Goal: Task Accomplishment & Management: Complete application form

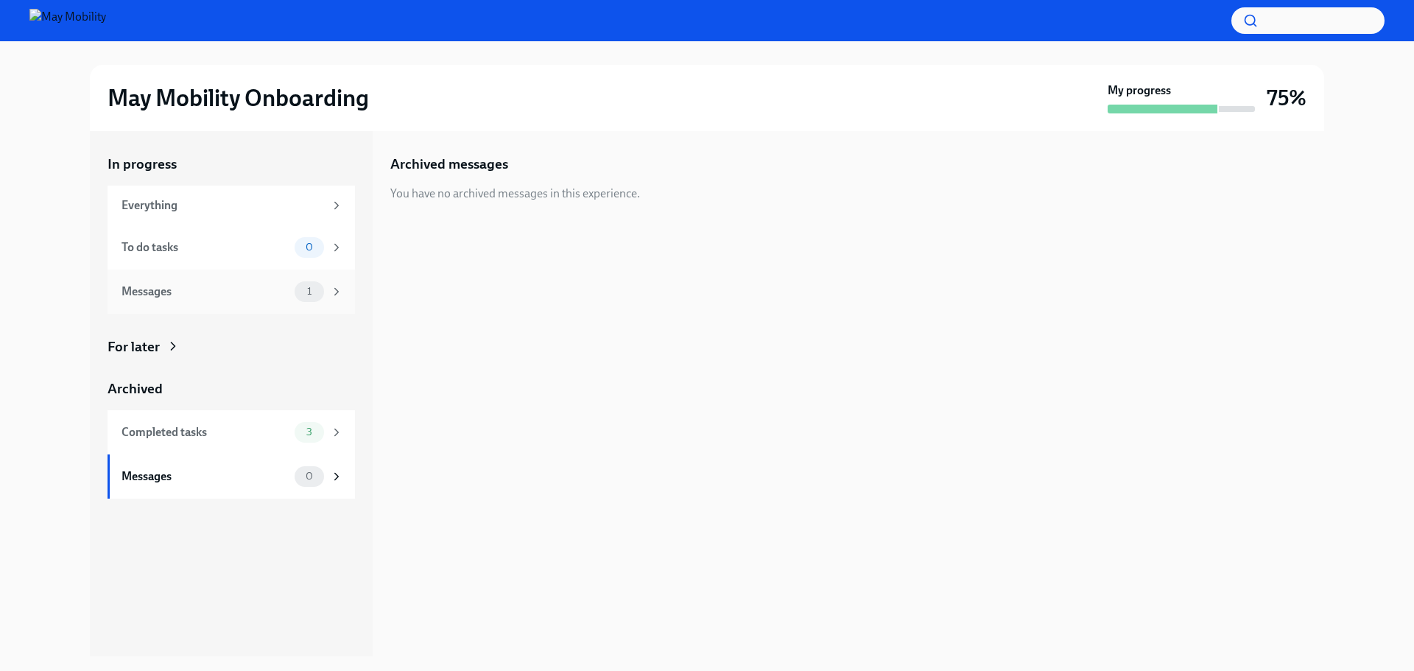
click at [264, 292] on div "Messages" at bounding box center [205, 292] width 167 height 16
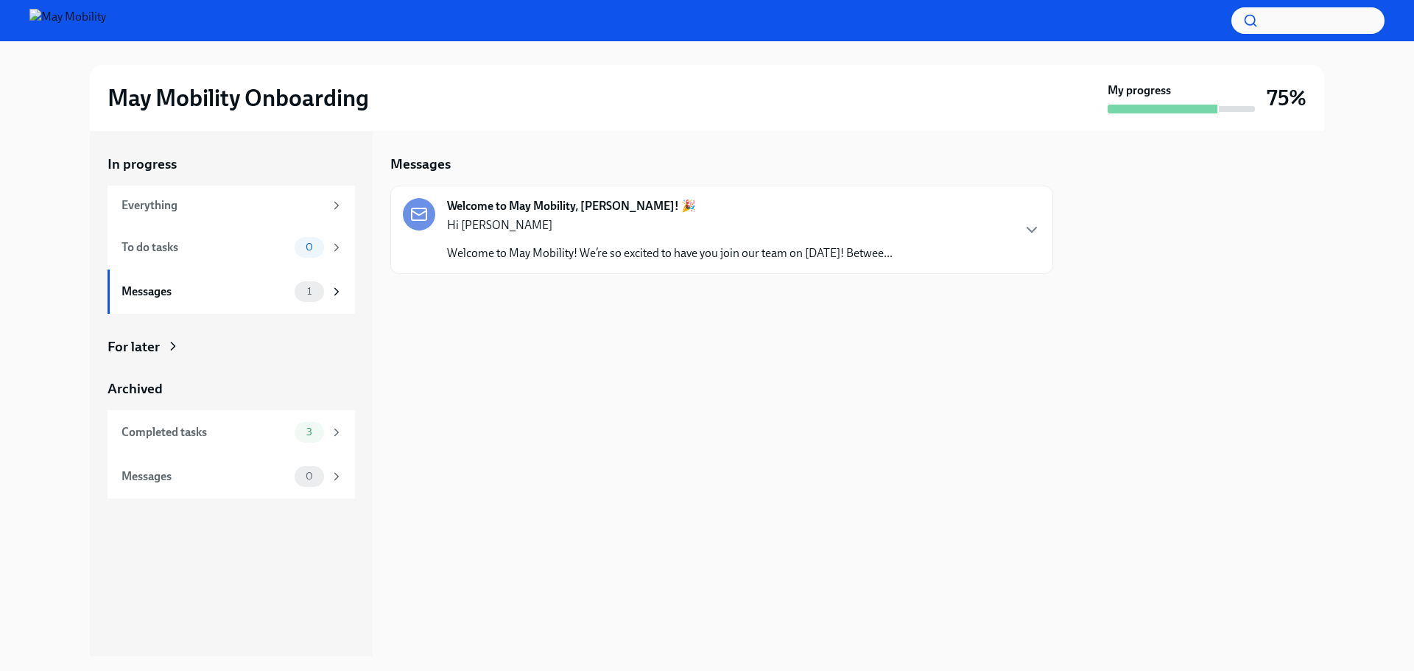
click at [1020, 231] on div "Welcome to May Mobility, [PERSON_NAME]! 🎉 Hi [PERSON_NAME] Welcome to May Mobil…" at bounding box center [722, 229] width 638 height 63
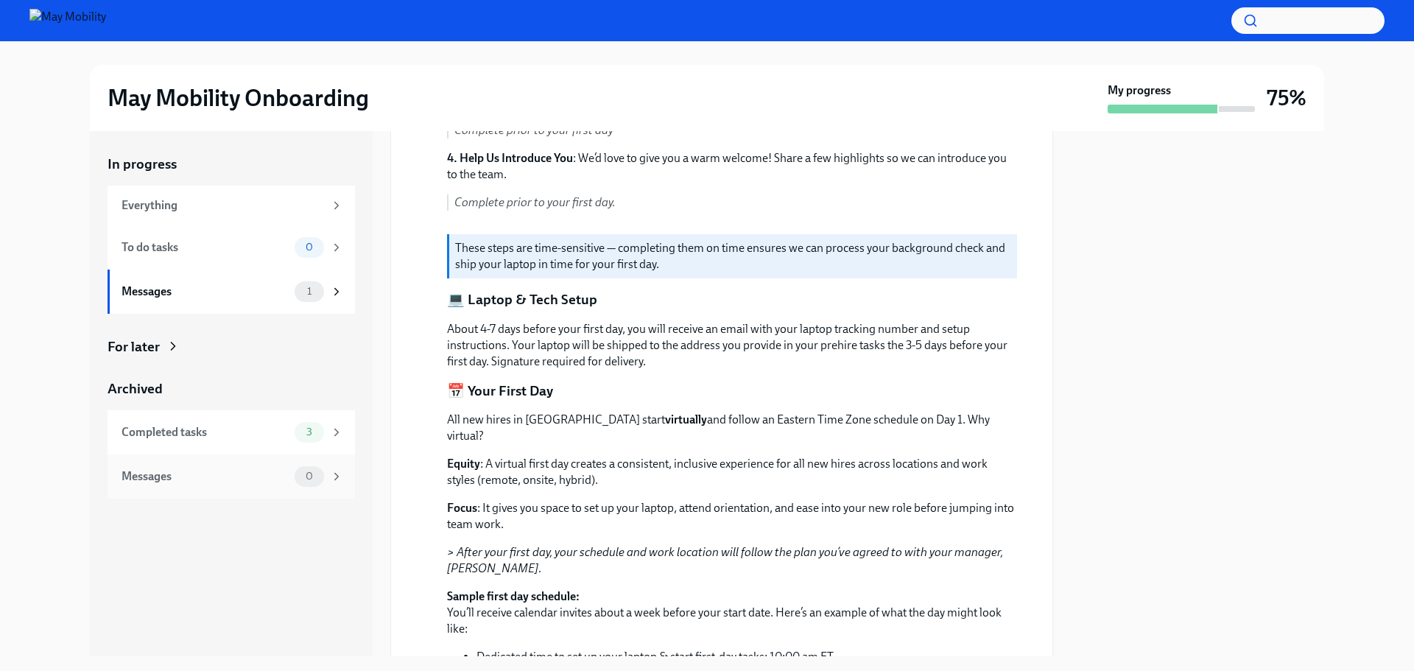
scroll to position [442, 0]
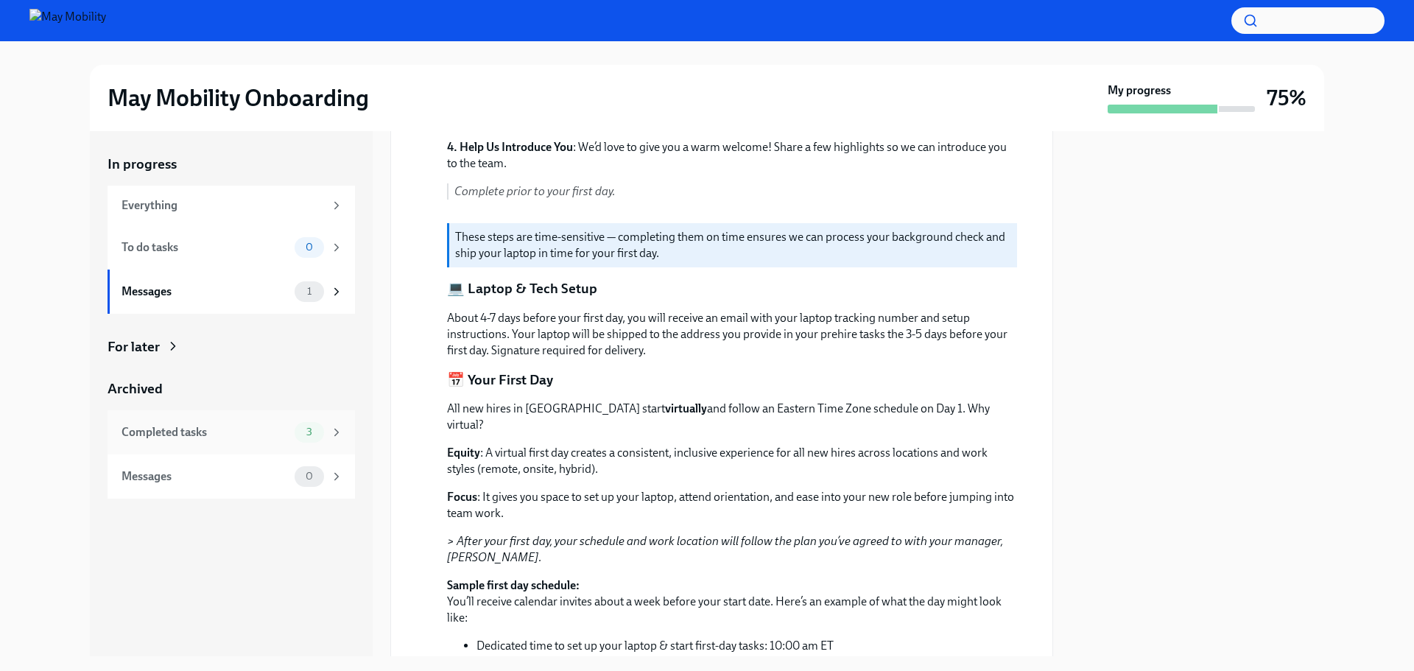
click at [329, 435] on div "3" at bounding box center [319, 432] width 49 height 21
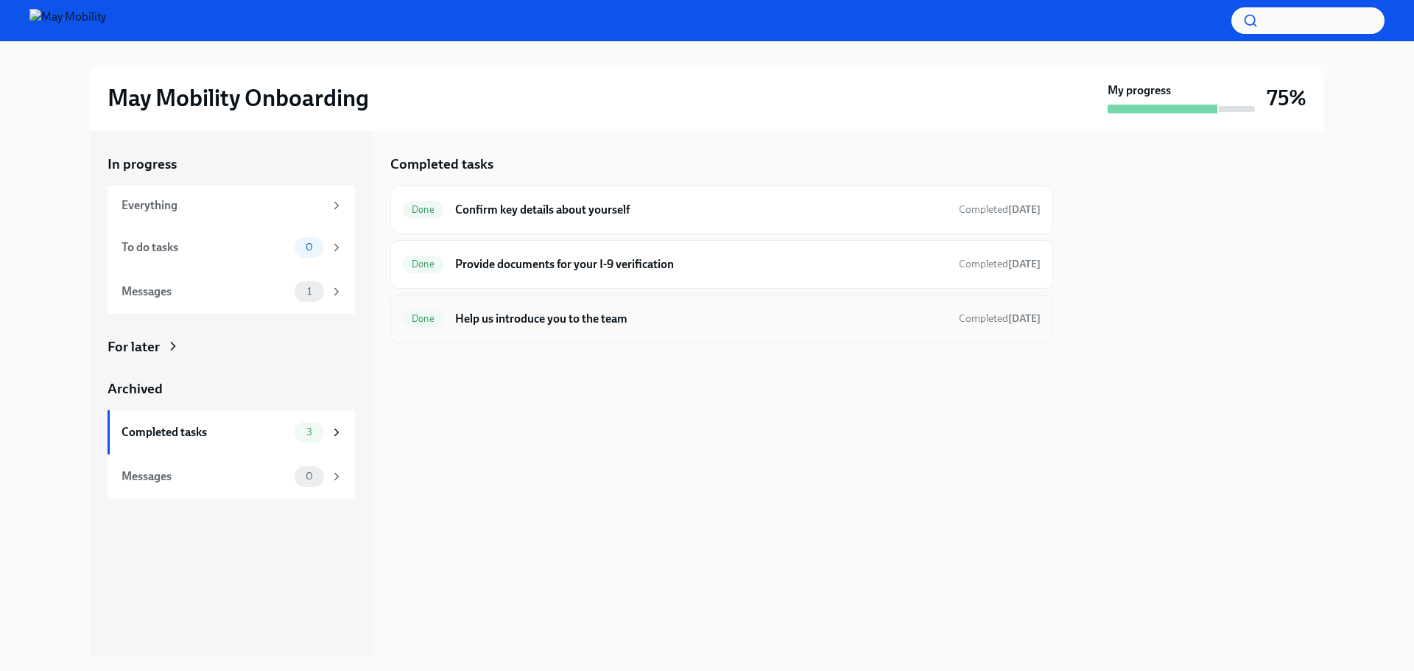
click at [518, 320] on h6 "Help us introduce you to the team" at bounding box center [701, 319] width 492 height 16
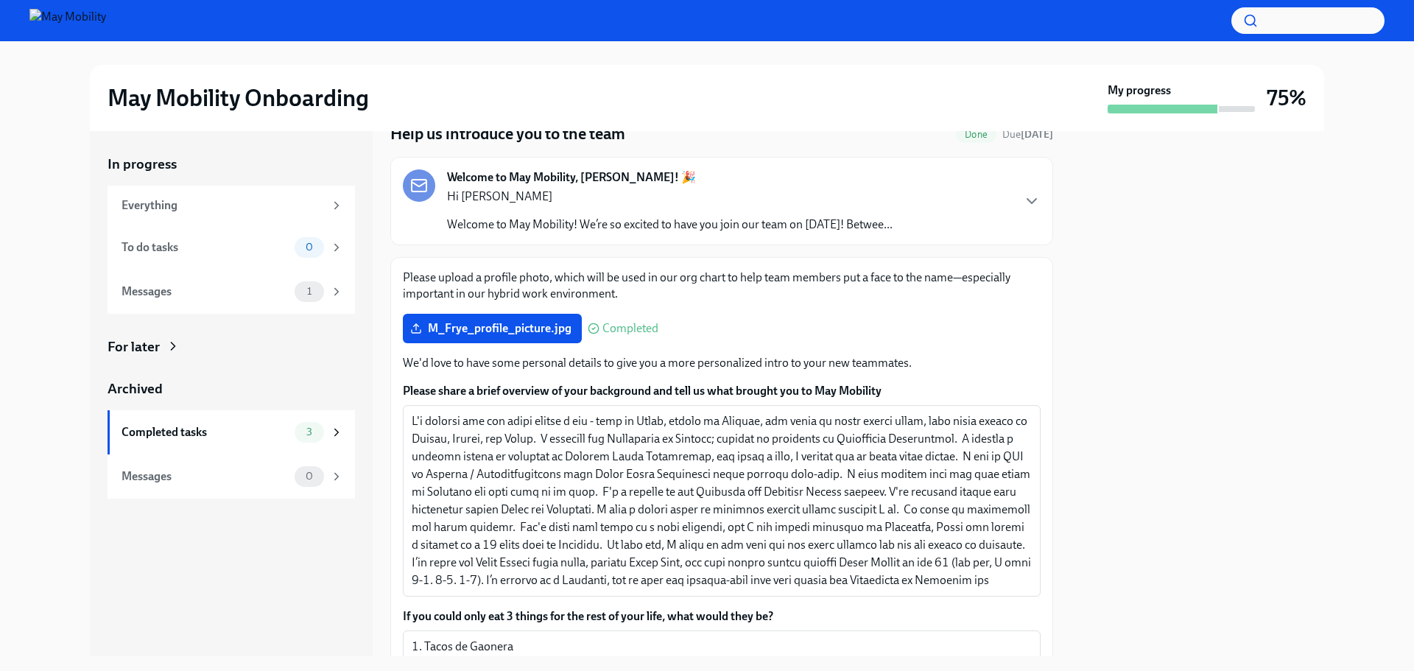
scroll to position [221, 0]
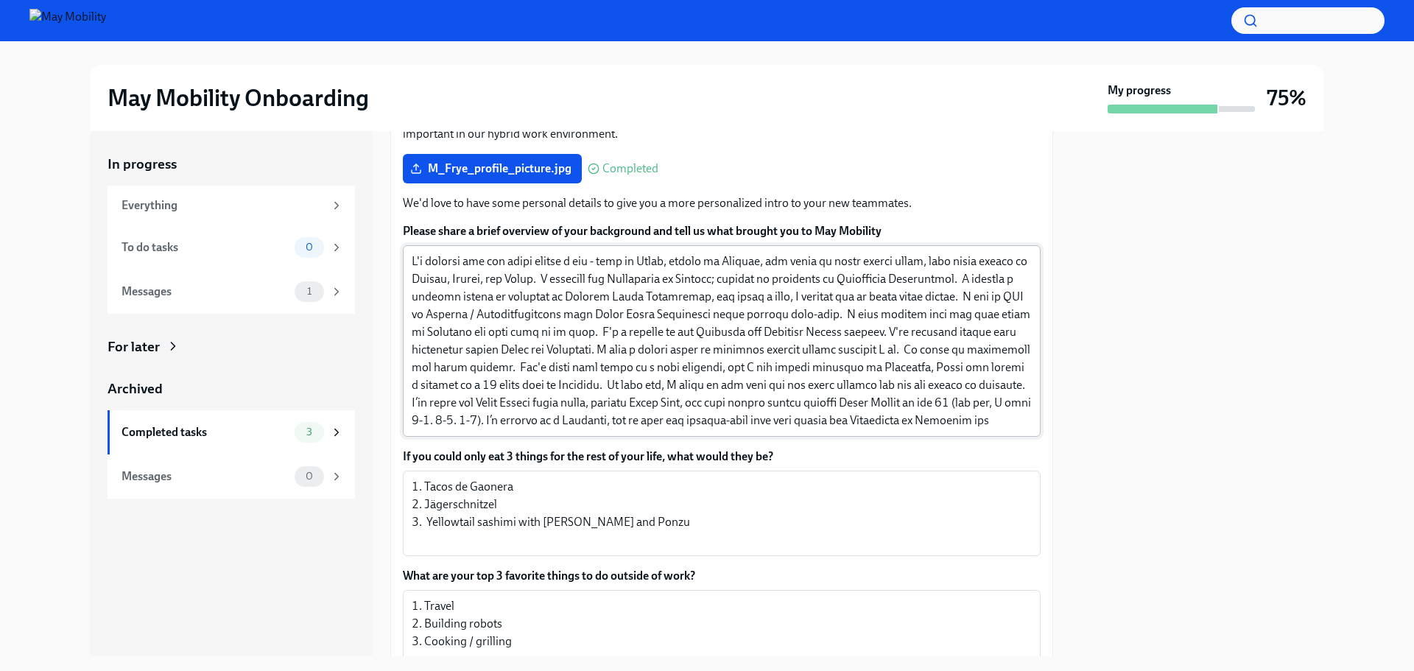
click at [724, 349] on textarea "Please share a brief overview of your background and tell us what brought you t…" at bounding box center [722, 341] width 620 height 177
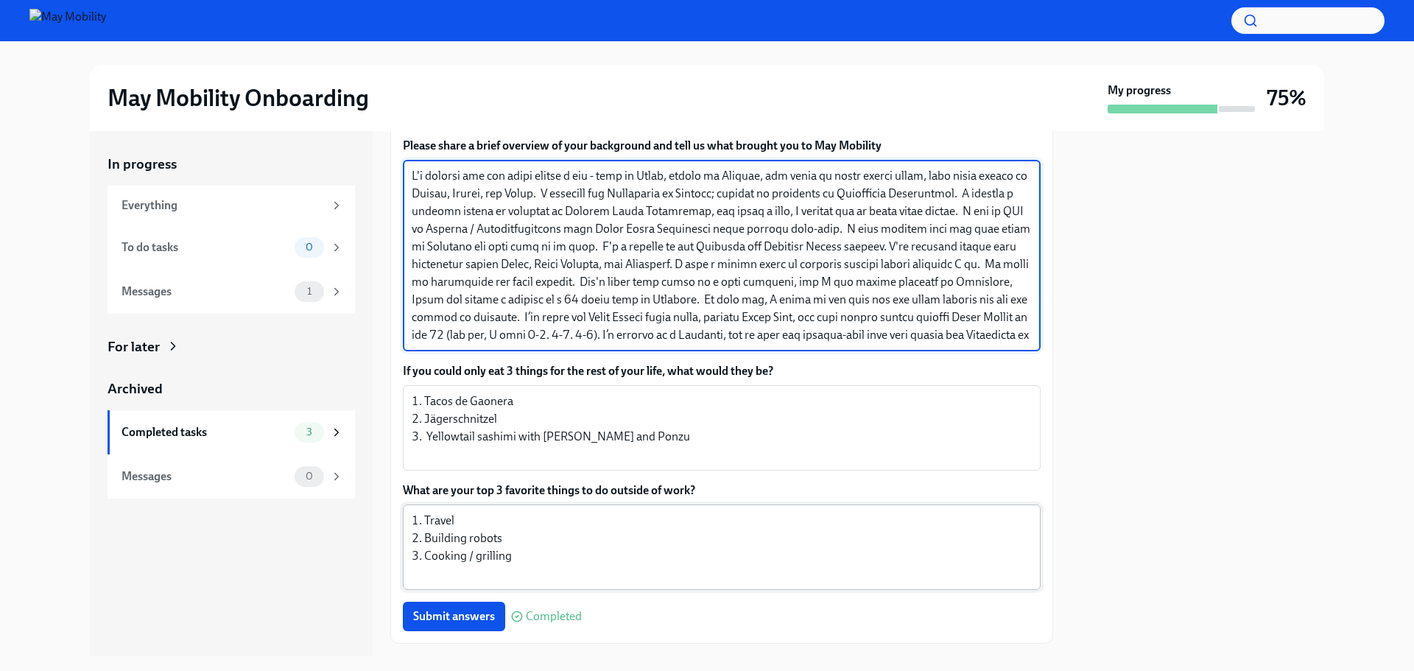
scroll to position [341, 0]
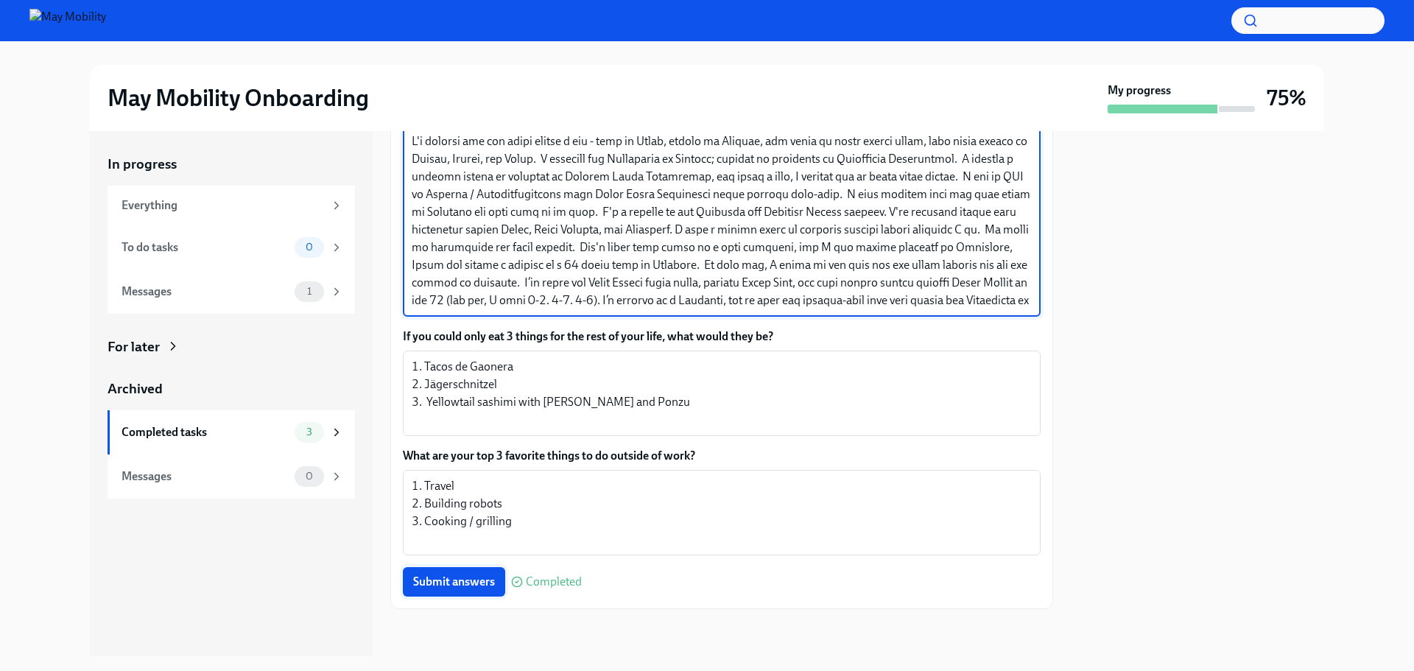
click at [463, 574] on button "Submit answers" at bounding box center [454, 581] width 102 height 29
drag, startPoint x: 727, startPoint y: 265, endPoint x: 756, endPoint y: 267, distance: 28.8
click at [756, 267] on textarea "Please share a brief overview of your background and tell us what brought you t…" at bounding box center [722, 221] width 620 height 177
click at [452, 582] on span "Submit answers" at bounding box center [454, 582] width 82 height 15
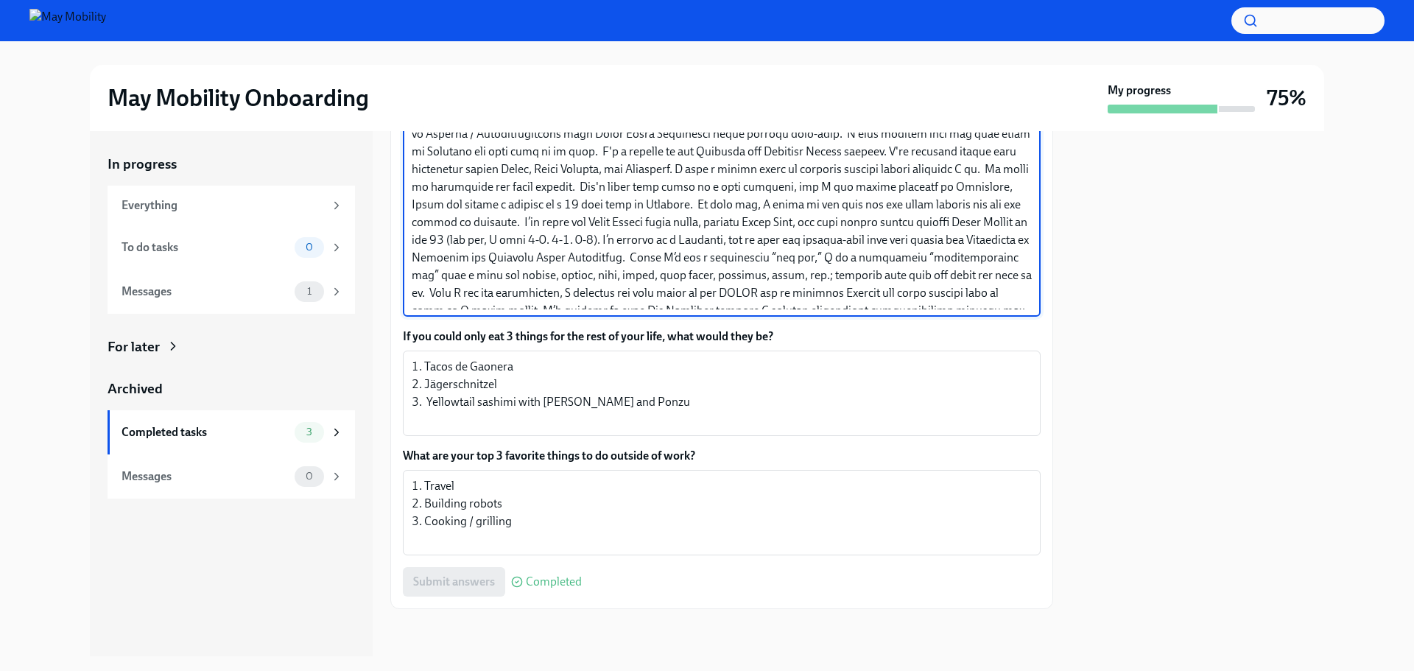
drag, startPoint x: 433, startPoint y: 278, endPoint x: 451, endPoint y: 277, distance: 17.7
click at [451, 277] on textarea "Please share a brief overview of your background and tell us what brought you t…" at bounding box center [722, 221] width 620 height 177
drag, startPoint x: 647, startPoint y: 273, endPoint x: 666, endPoint y: 275, distance: 19.2
click at [666, 275] on textarea "Please share a brief overview of your background and tell us what brought you t…" at bounding box center [722, 221] width 620 height 177
type textarea "L'i dolorsi ame con adipi elitse d eiu - temp in Utlab, etdolo ma Aliquae, adm …"
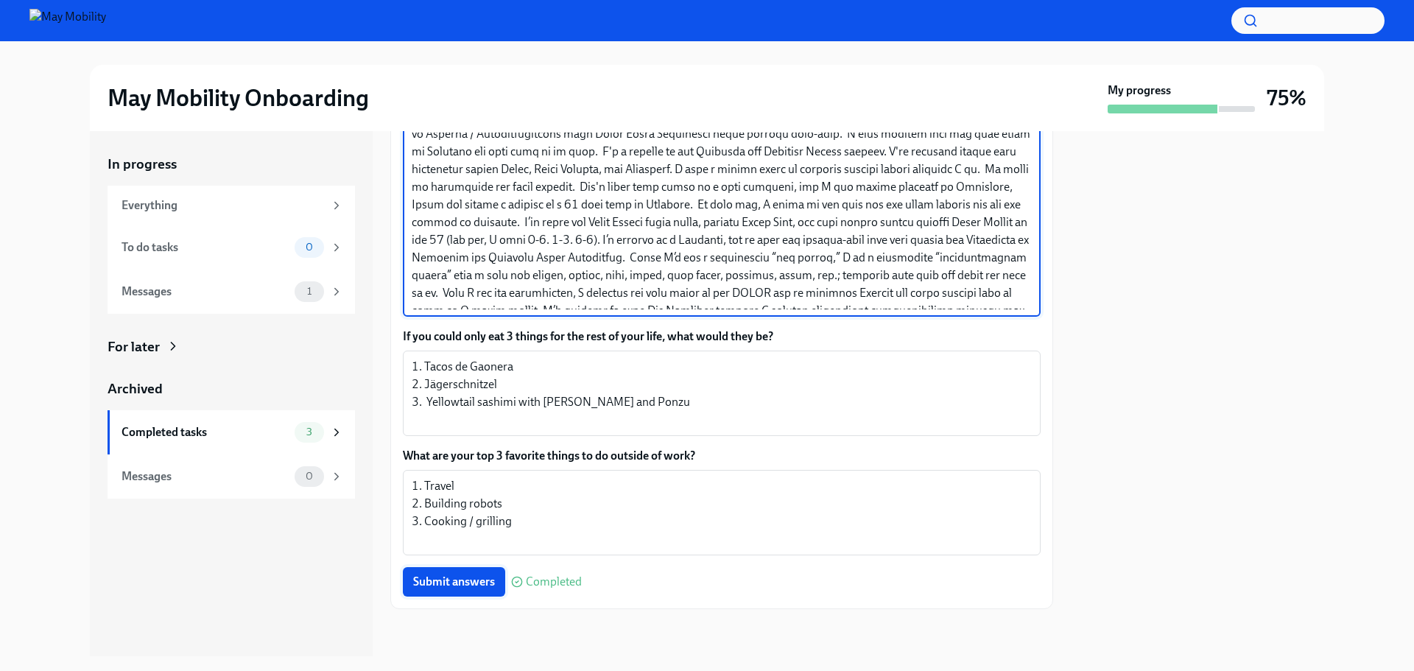
click at [469, 581] on span "Submit answers" at bounding box center [454, 582] width 82 height 15
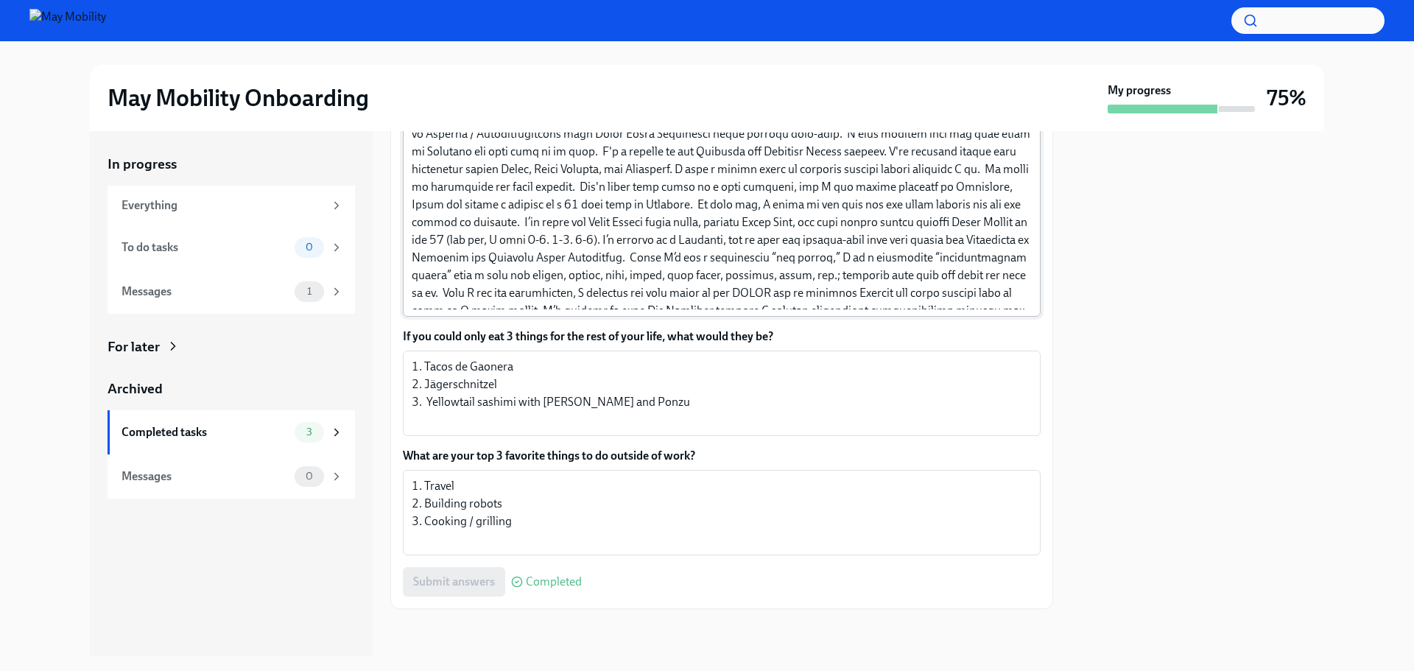
scroll to position [124, 0]
click at [165, 432] on div "Completed tasks" at bounding box center [205, 432] width 167 height 16
